Goal: Information Seeking & Learning: Check status

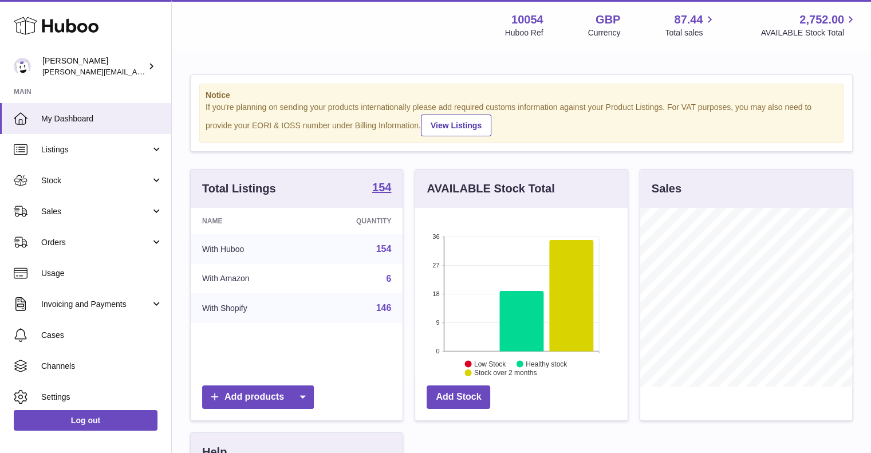
scroll to position [179, 212]
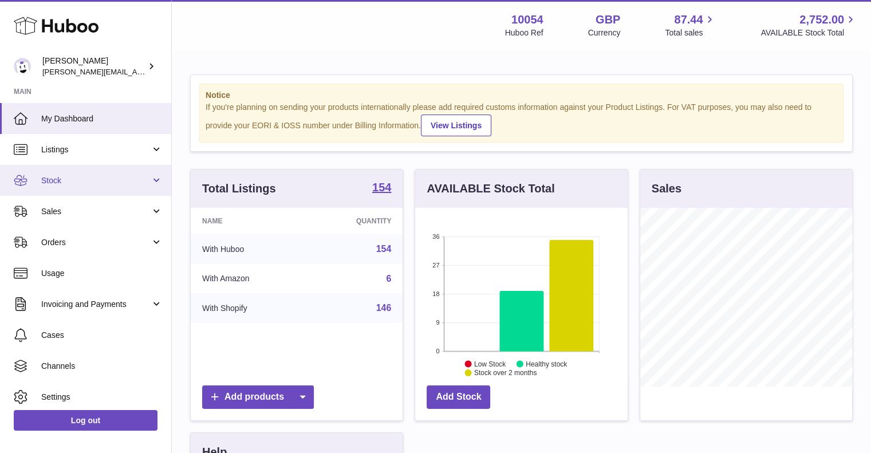
click at [73, 184] on span "Stock" at bounding box center [95, 180] width 109 height 11
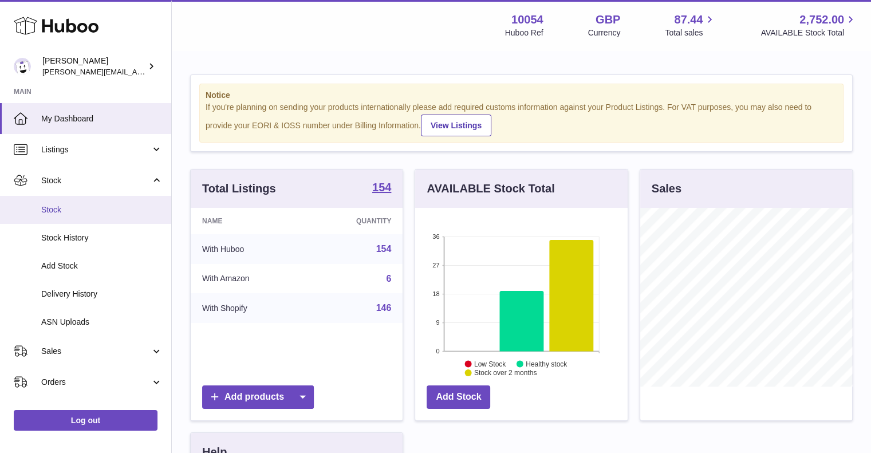
click at [77, 205] on span "Stock" at bounding box center [101, 209] width 121 height 11
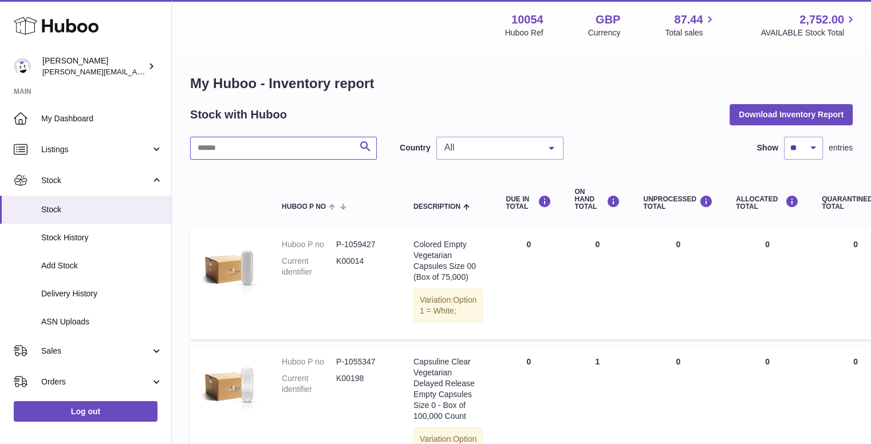
click at [286, 152] on input "text" at bounding box center [283, 148] width 187 height 23
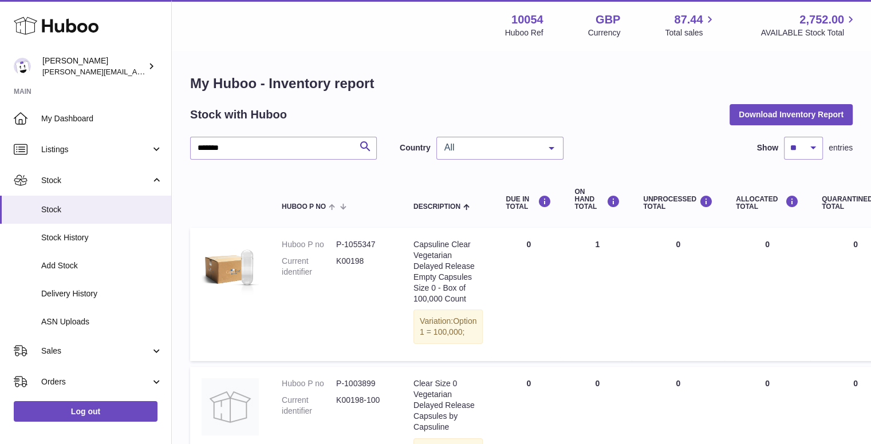
click at [459, 145] on span "All" at bounding box center [490, 147] width 98 height 11
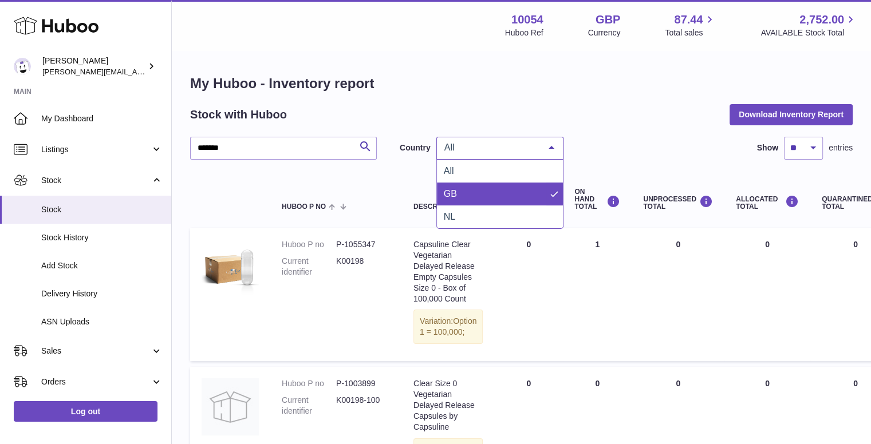
click at [467, 192] on span "GB" at bounding box center [500, 194] width 126 height 23
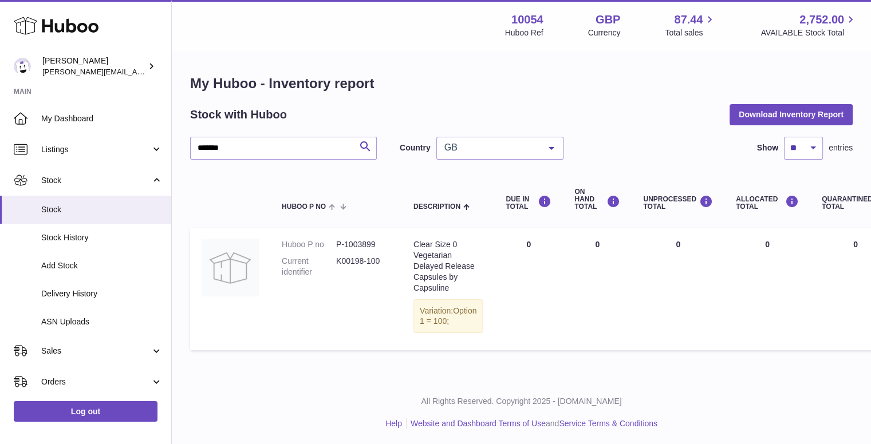
click at [463, 146] on span "GB" at bounding box center [490, 147] width 98 height 11
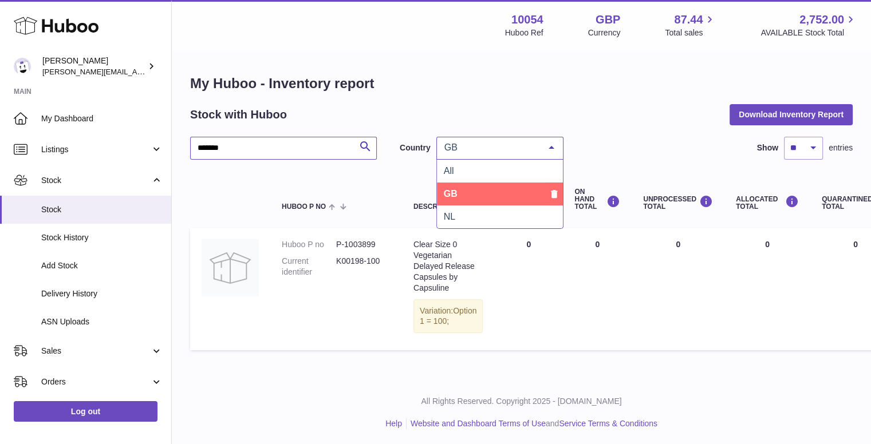
click at [297, 154] on input "*******" at bounding box center [283, 148] width 187 height 23
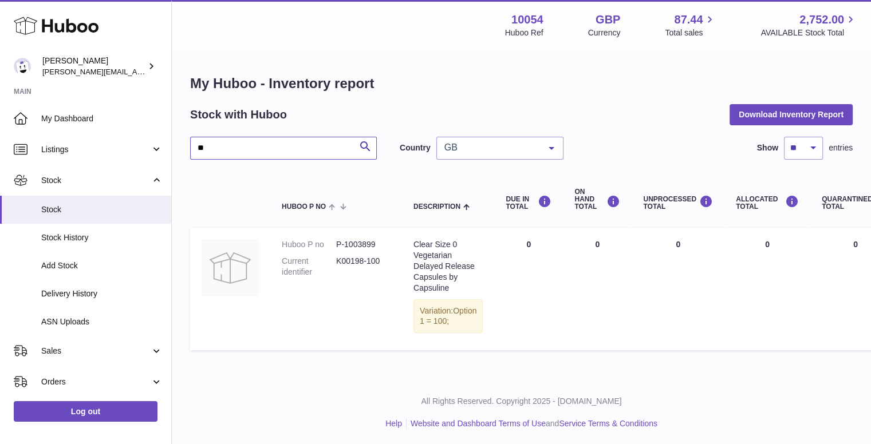
type input "*"
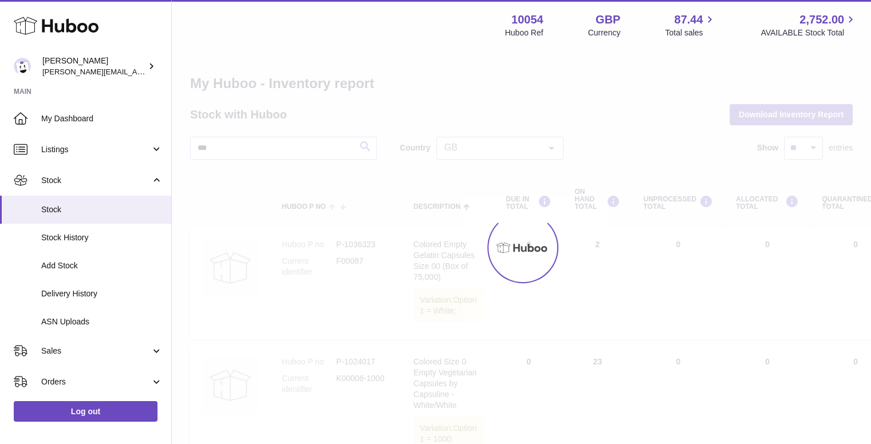
click at [319, 151] on div at bounding box center [521, 248] width 699 height 393
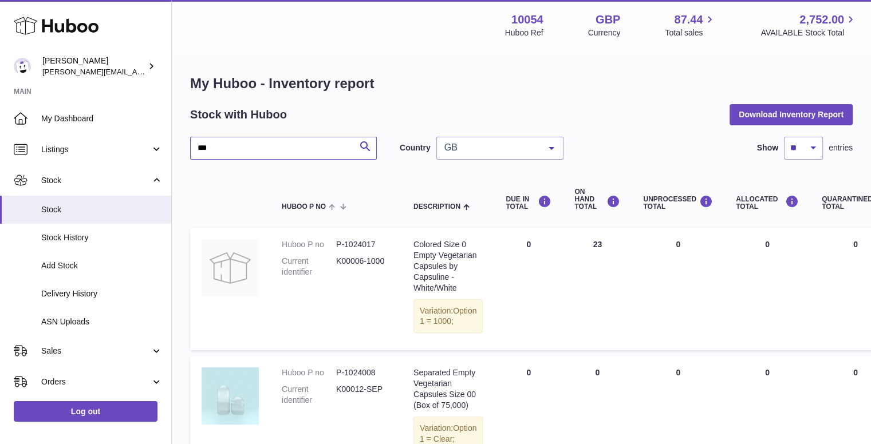
click at [260, 152] on input "***" at bounding box center [283, 148] width 187 height 23
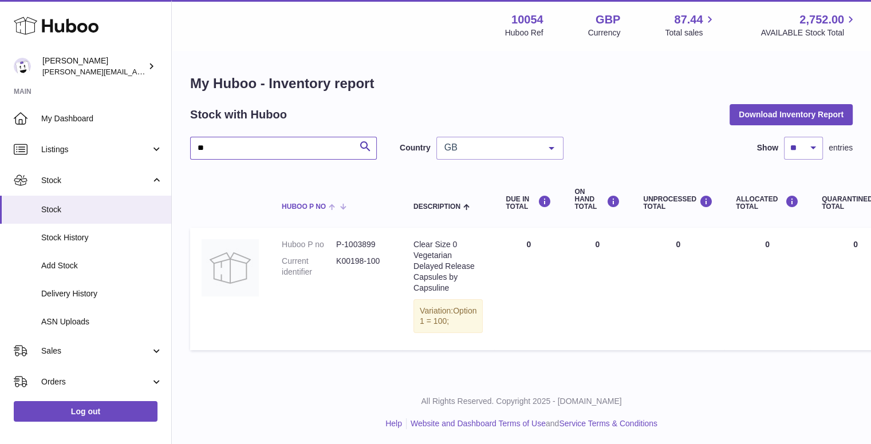
type input "*"
